Goal: Task Accomplishment & Management: Manage account settings

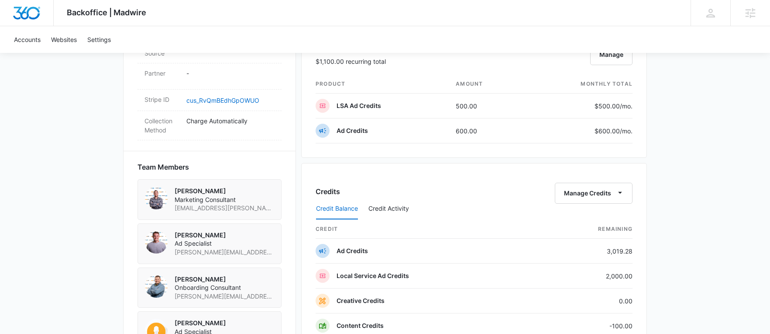
scroll to position [560, 0]
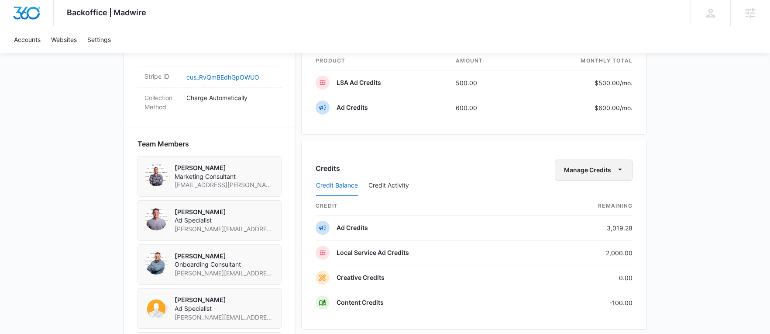
click at [578, 172] on button "Manage Credits" at bounding box center [594, 169] width 78 height 21
click at [586, 196] on div "Transfer Credits" at bounding box center [589, 198] width 46 height 6
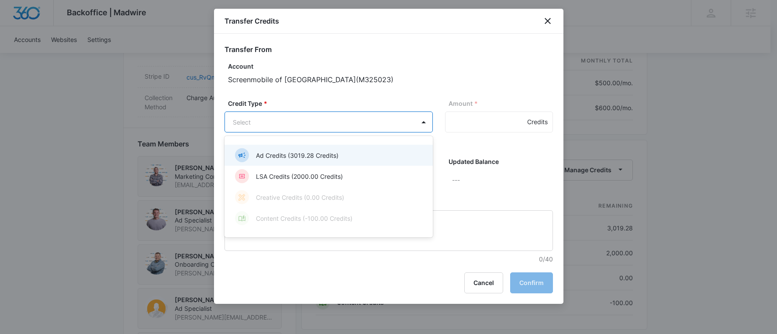
click at [332, 123] on body "Backoffice | Madwire Apps Settings KK Kyle Knoop kyle.knoop@madwire.com My Prof…" at bounding box center [388, 55] width 777 height 1231
click at [314, 157] on p "Ad Credits (3019.28 Credits)" at bounding box center [297, 155] width 83 height 9
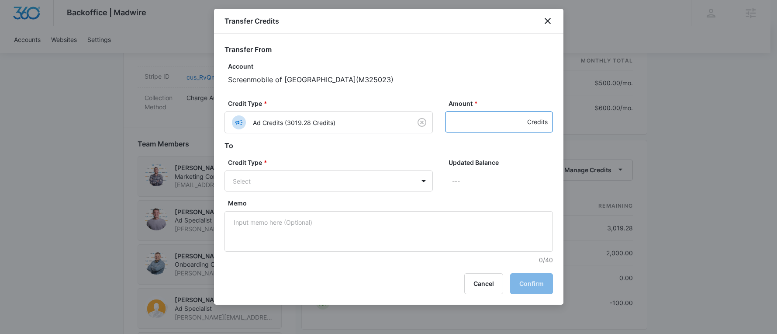
click at [466, 122] on input "Amount *" at bounding box center [499, 121] width 108 height 21
type input "100"
click at [304, 183] on body "Backoffice | Madwire Apps Settings KK Kyle Knoop kyle.knoop@madwire.com My Prof…" at bounding box center [388, 55] width 777 height 1231
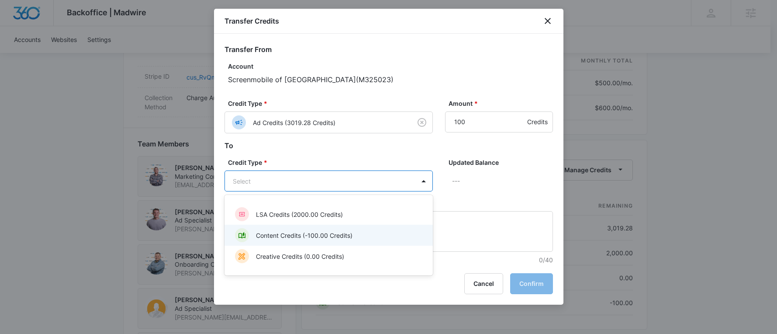
click at [337, 241] on div "Content Credits (-100.00 Credits)" at bounding box center [328, 235] width 186 height 14
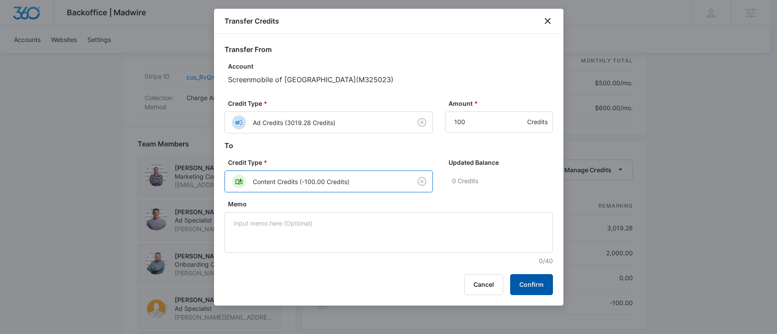
click at [527, 289] on button "Confirm" at bounding box center [531, 284] width 43 height 21
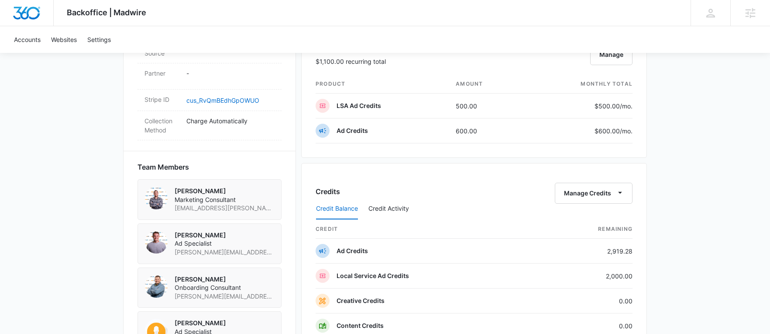
scroll to position [496, 0]
